Goal: Book appointment/travel/reservation

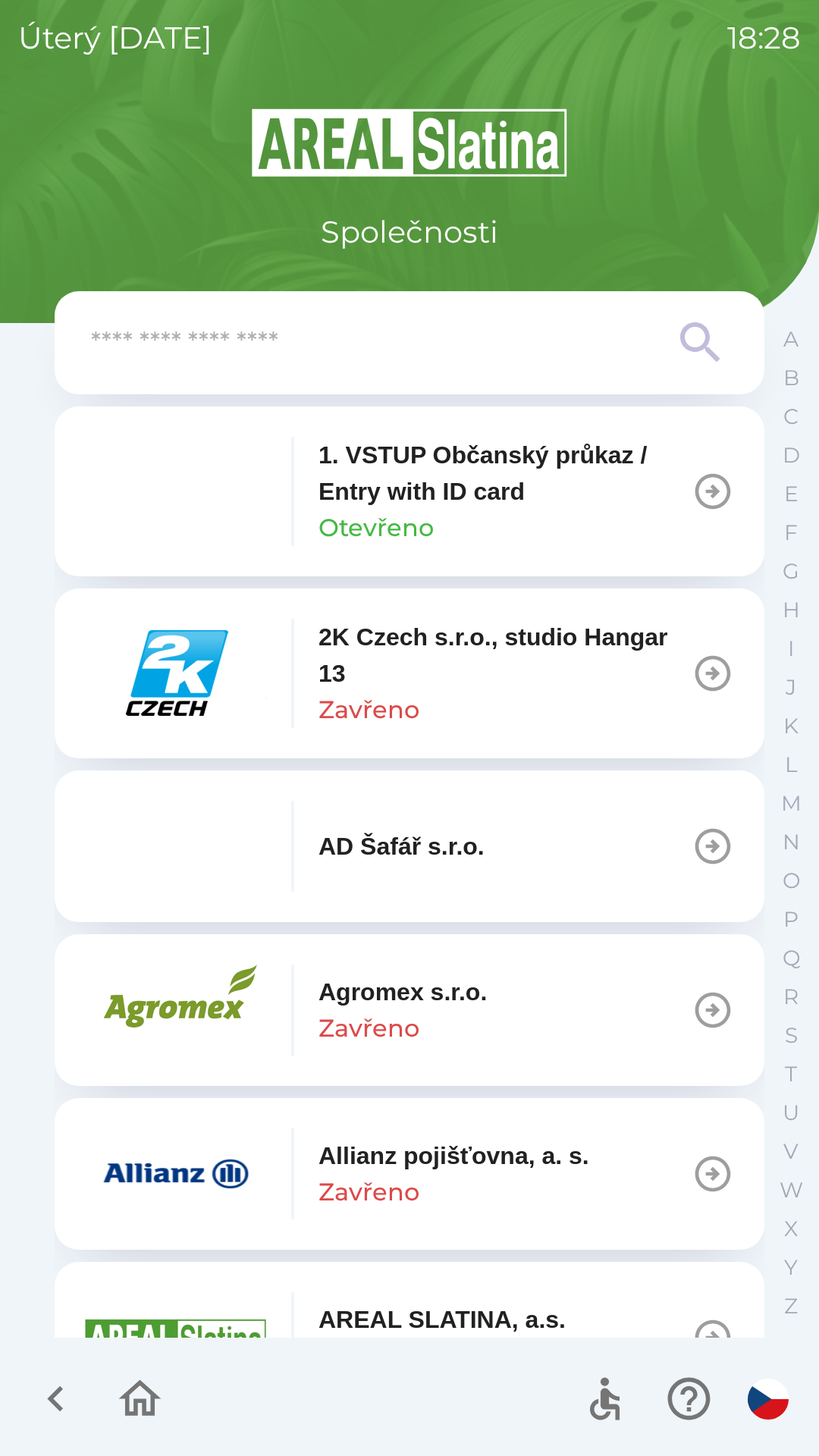
click at [461, 356] on input "text" at bounding box center [379, 343] width 577 height 42
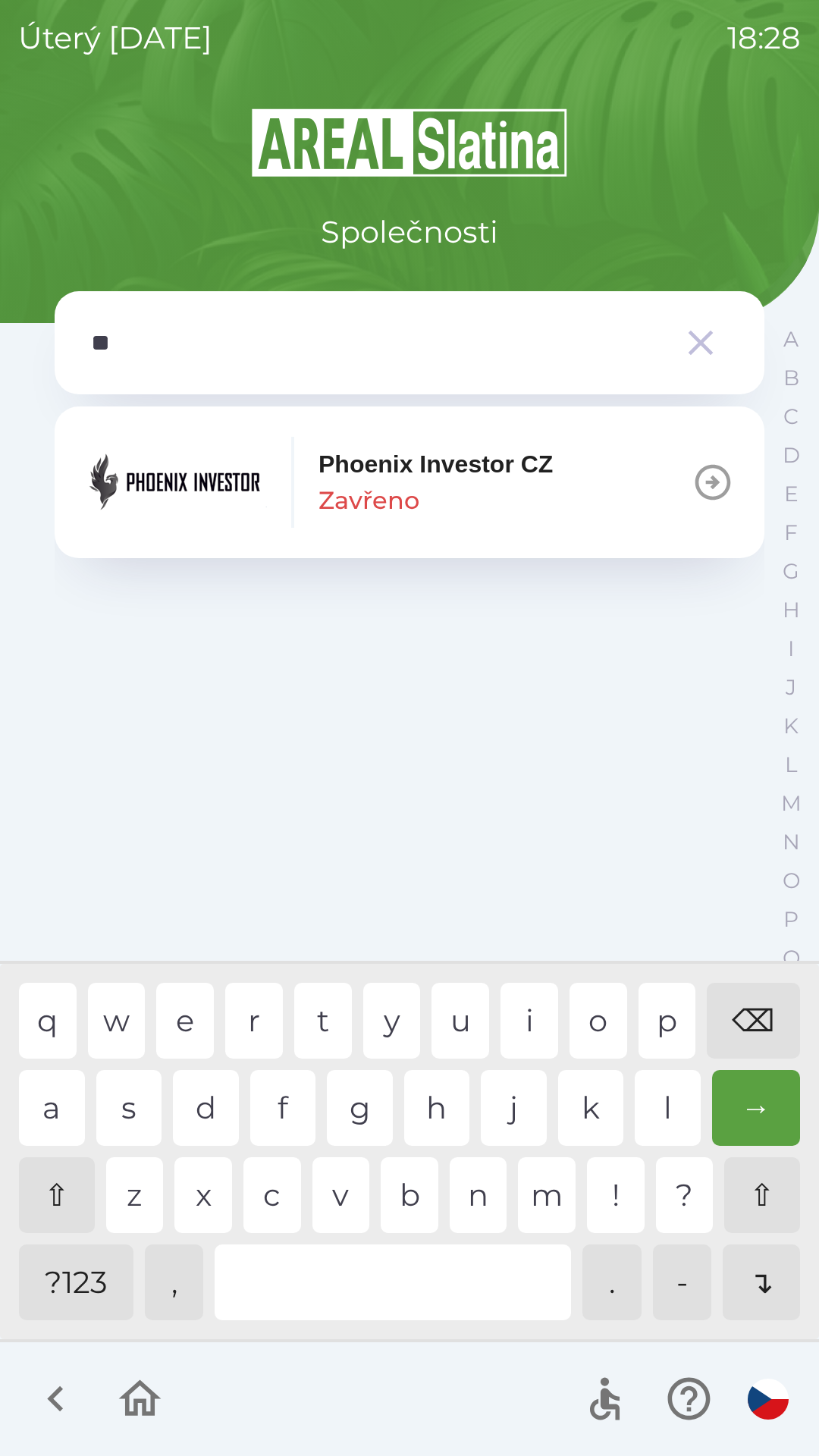
type input "***"
click at [589, 524] on button "Phoenix Investor CZ Zavřeno" at bounding box center [410, 482] width 710 height 151
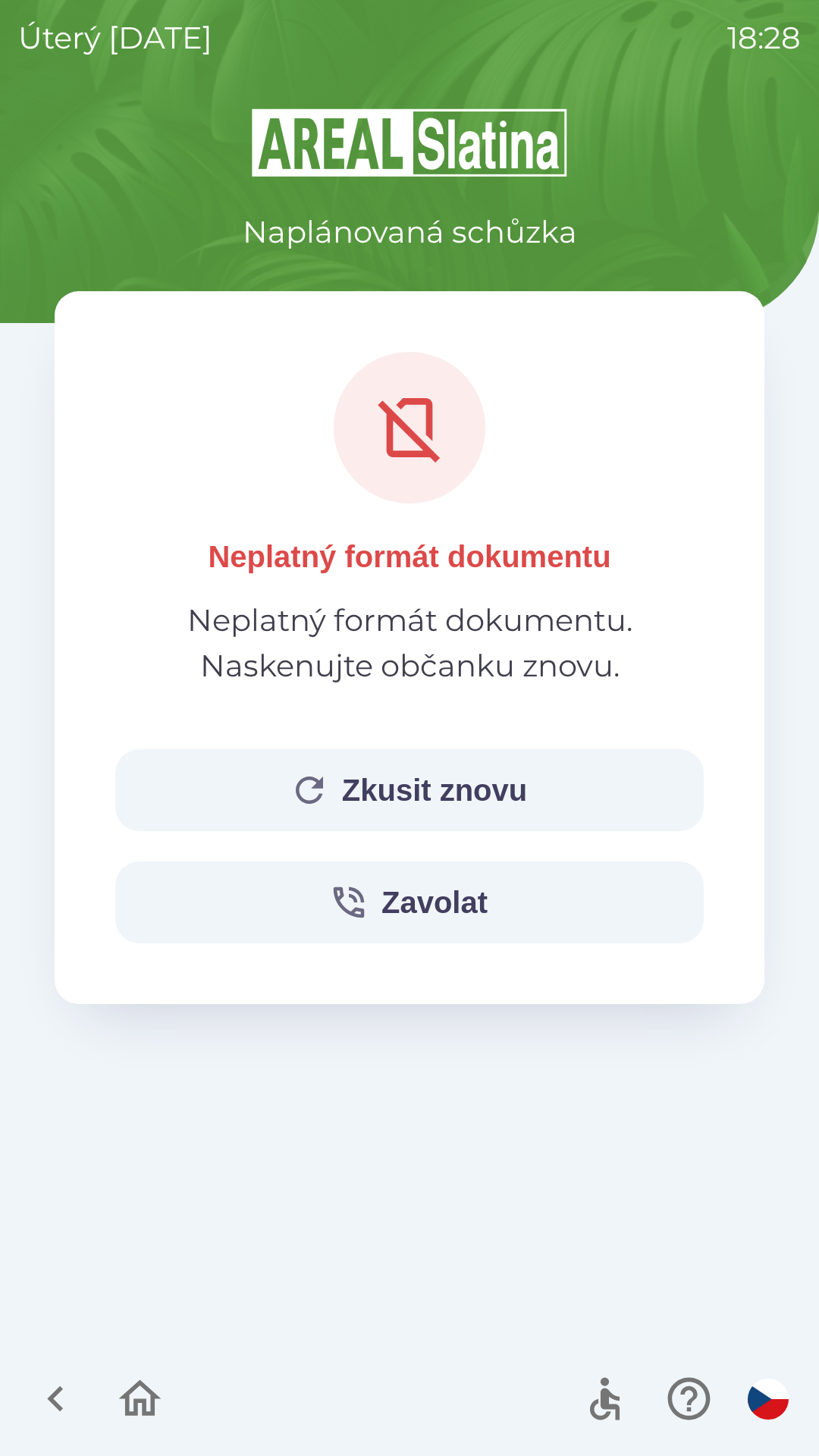
click at [519, 801] on button "Zkusit znovu" at bounding box center [409, 790] width 589 height 82
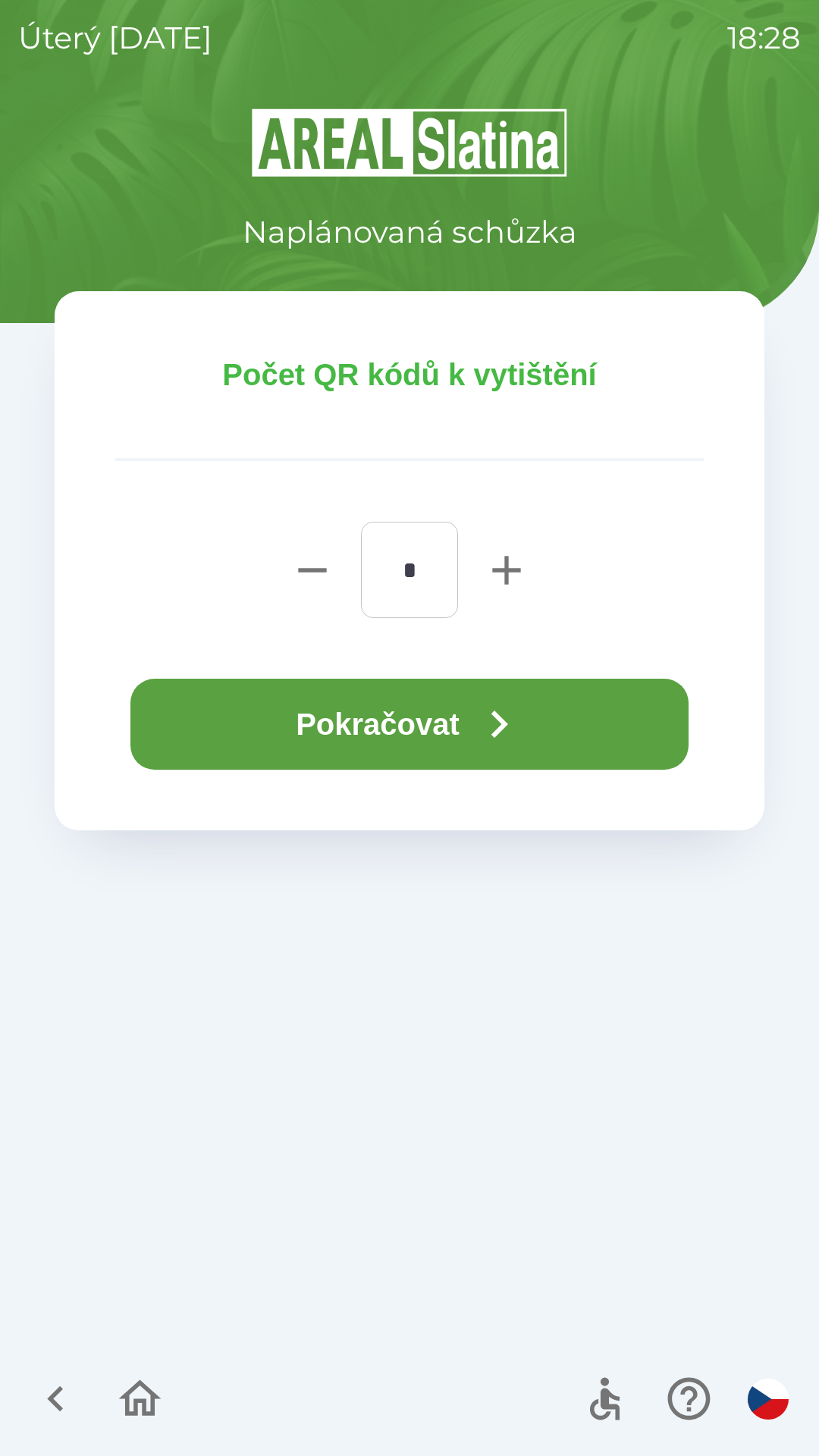
click at [505, 573] on icon "button" at bounding box center [506, 570] width 28 height 28
type input "*"
click at [480, 712] on icon "button" at bounding box center [499, 725] width 55 height 55
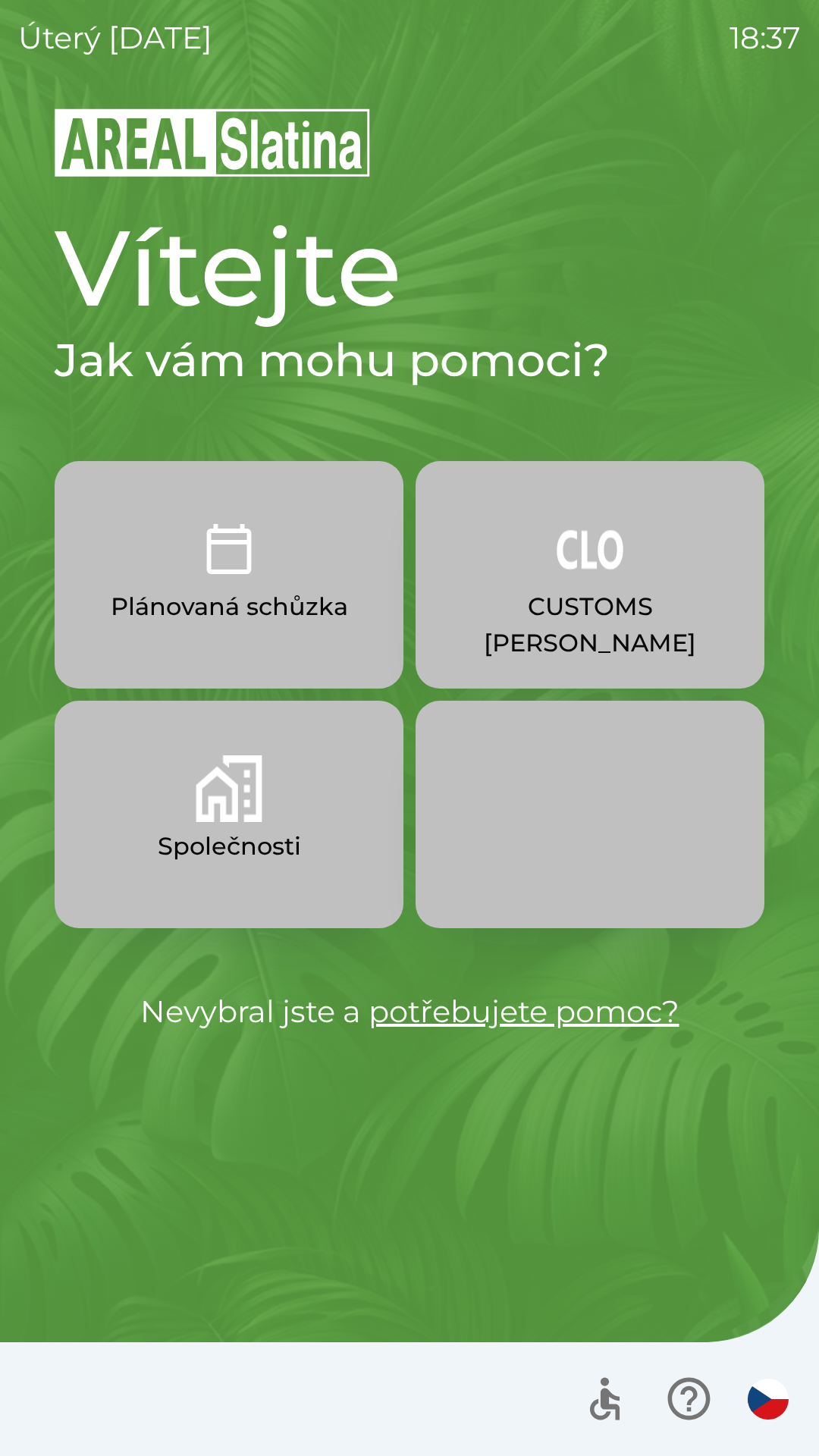
click at [232, 836] on p "Společnosti" at bounding box center [229, 847] width 144 height 36
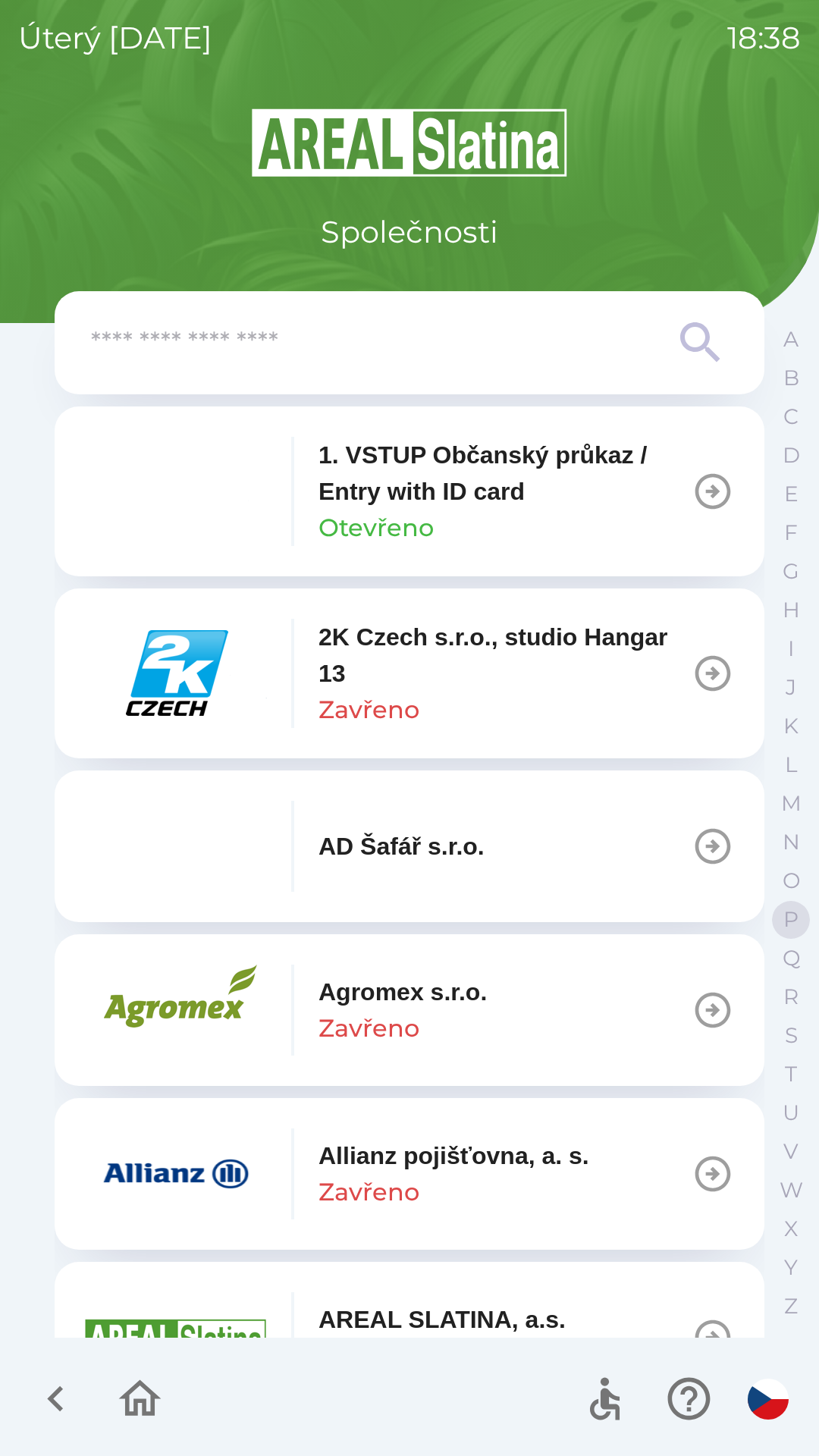
click at [784, 916] on p "P" at bounding box center [791, 919] width 15 height 27
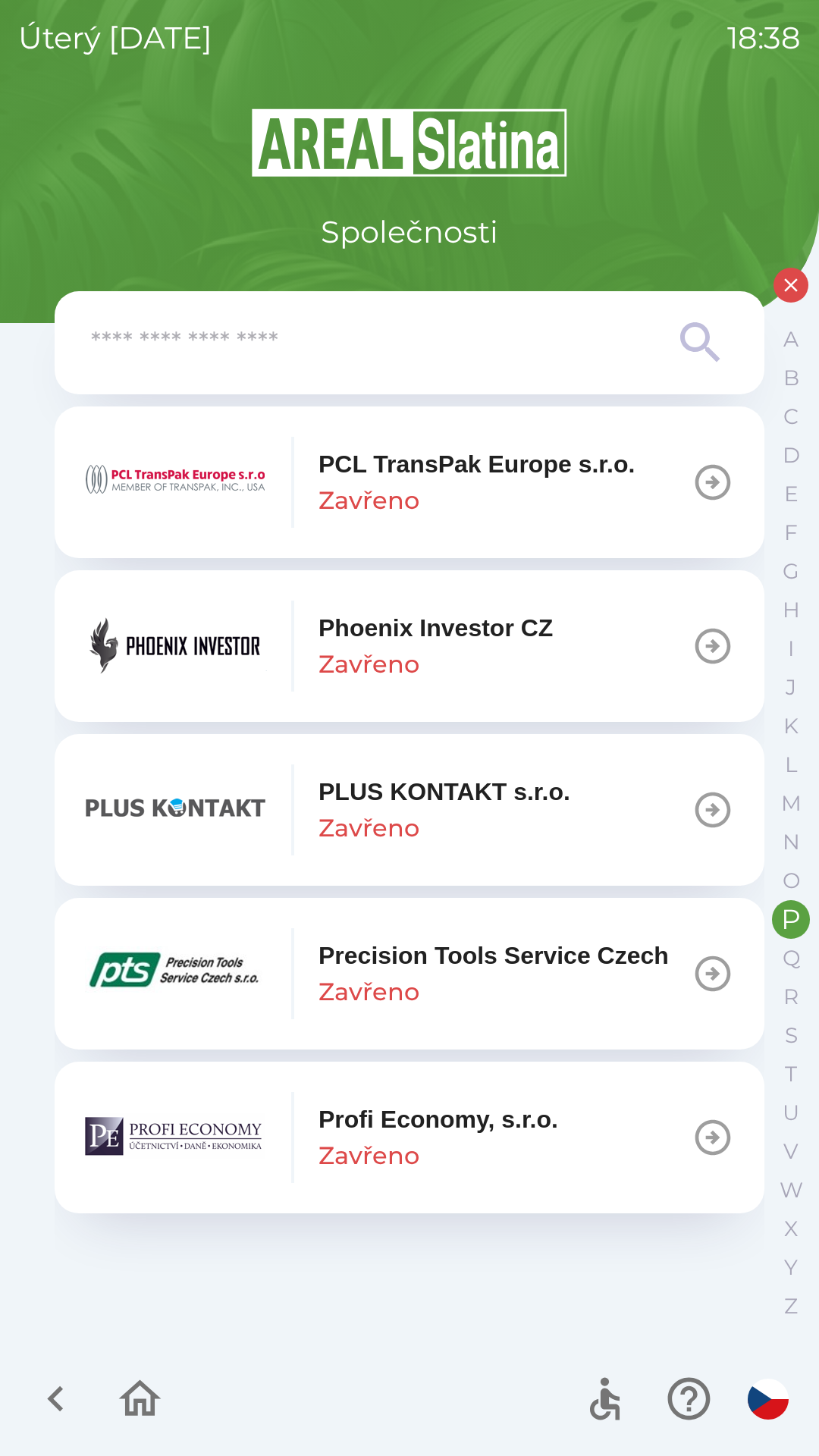
click at [412, 666] on p "Zavřeno" at bounding box center [369, 664] width 101 height 36
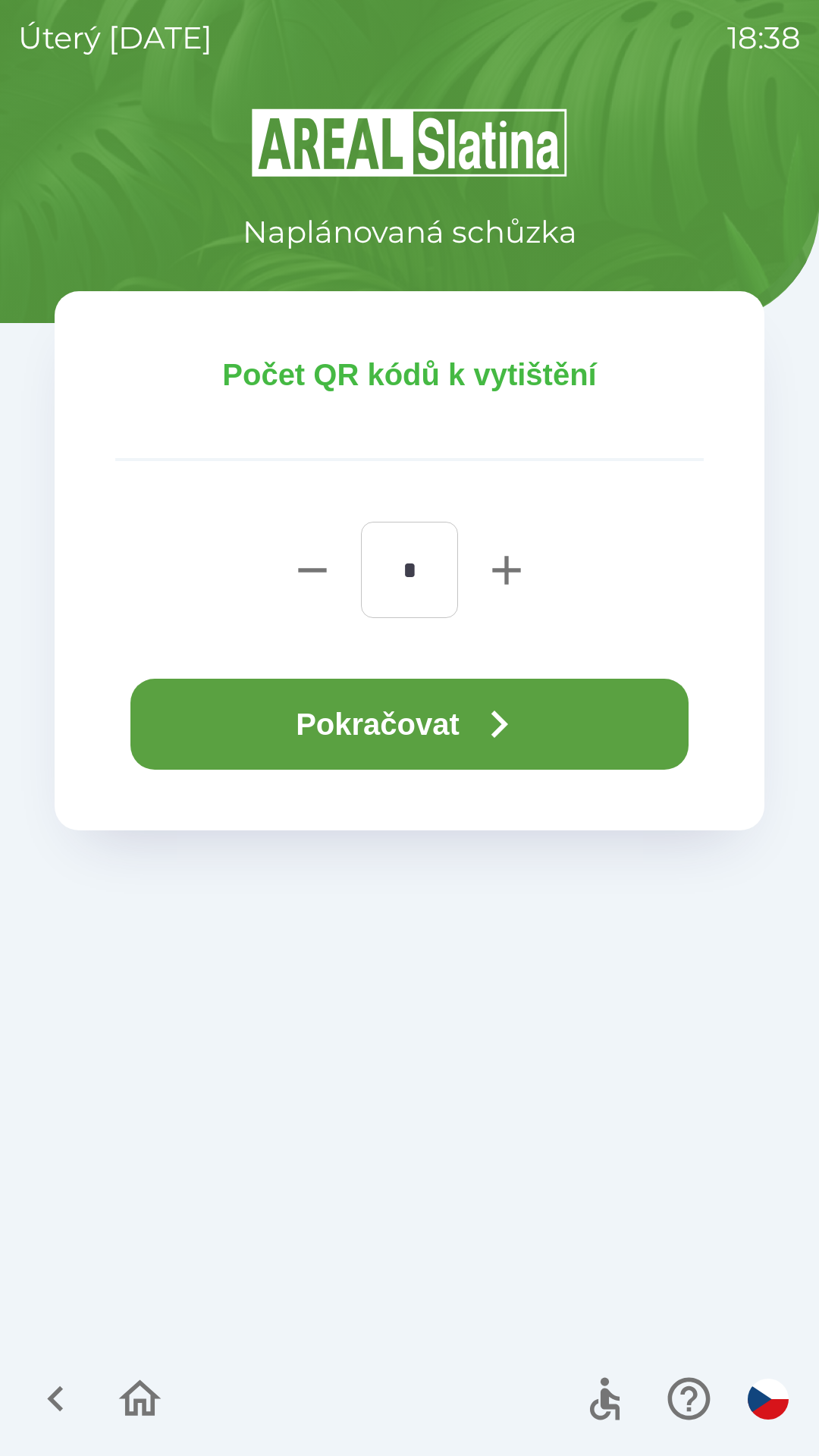
click at [477, 743] on icon "button" at bounding box center [499, 725] width 55 height 55
